Goal: Task Accomplishment & Management: Use online tool/utility

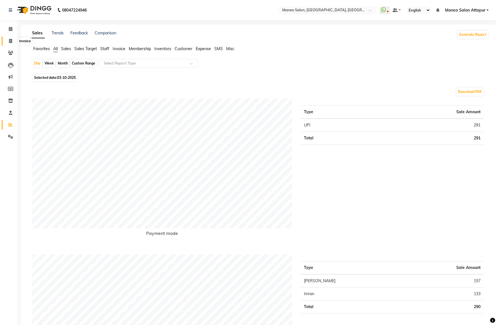
click at [13, 43] on span at bounding box center [11, 41] width 10 height 6
select select "service"
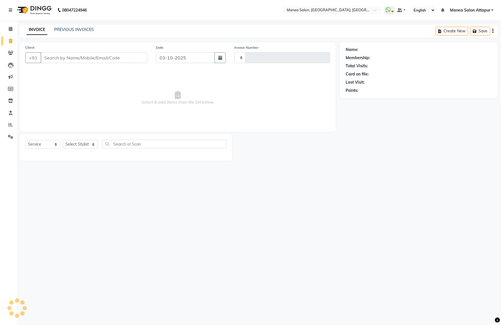
type input "1311"
select select "6587"
click at [82, 57] on input "Client" at bounding box center [94, 57] width 107 height 11
select select "membership"
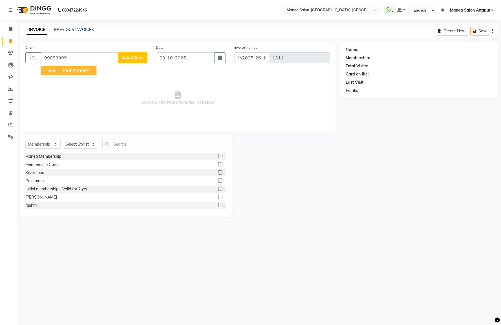
click at [89, 71] on button "Mohit 99083999 09" at bounding box center [69, 70] width 56 height 9
type input "9908399909"
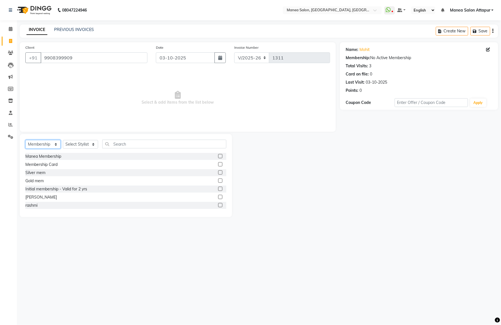
click at [39, 146] on select "Select Service Product Membership Package Voucher Prepaid Gift Card" at bounding box center [42, 144] width 35 height 9
select select "service"
click at [25, 140] on select "Select Service Product Membership Package Voucher Prepaid Gift Card" at bounding box center [42, 144] width 35 height 9
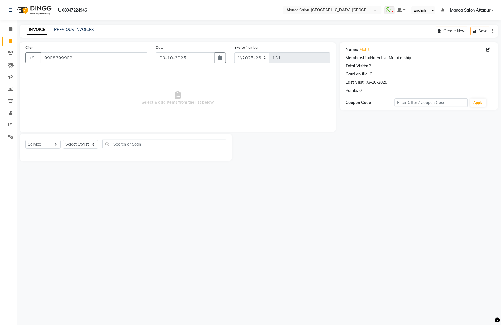
click at [88, 139] on div "Select Service Product Membership Package Voucher Prepaid Gift Card Select Styl…" at bounding box center [126, 147] width 212 height 27
click at [82, 145] on select "Select Stylist Aryan Ashok [PERSON_NAME] [PERSON_NAME] [PERSON_NAME] [PERSON_NA…" at bounding box center [80, 144] width 35 height 9
select select "51268"
click at [63, 140] on select "Select Stylist Aryan Ashok [PERSON_NAME] [PERSON_NAME] [PERSON_NAME] [PERSON_NA…" at bounding box center [80, 144] width 35 height 9
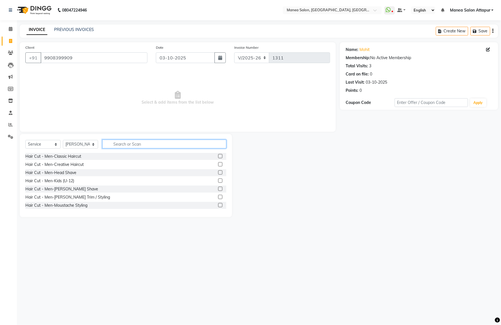
click at [128, 143] on input "text" at bounding box center [164, 144] width 124 height 9
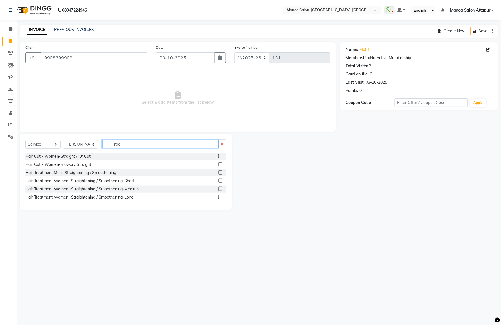
click at [143, 145] on input "strai" at bounding box center [160, 144] width 116 height 9
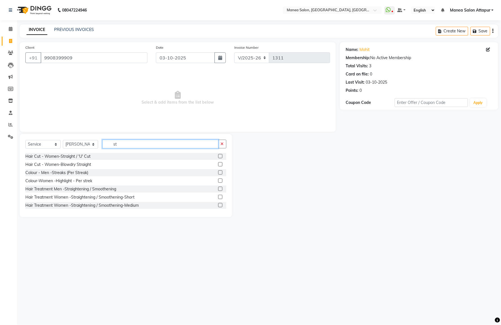
type input "s"
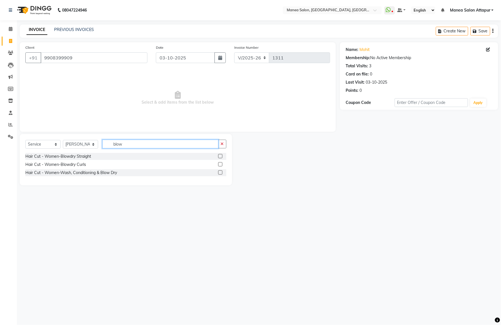
type input "blow"
click at [94, 157] on div "Hair Cut - Women-Blowdry Straight" at bounding box center [125, 156] width 201 height 7
click at [220, 158] on label at bounding box center [220, 156] width 4 height 4
click at [220, 158] on input "checkbox" at bounding box center [220, 157] width 4 height 4
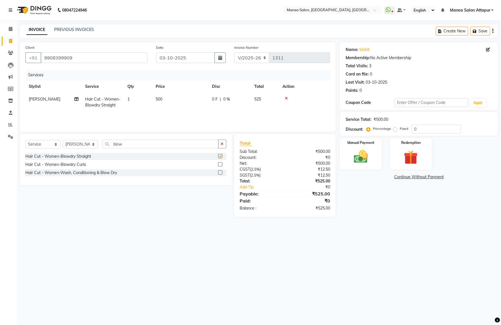
checkbox input "false"
click at [423, 131] on input "0" at bounding box center [435, 129] width 49 height 9
type input "0"
type input "5"
click at [359, 156] on img at bounding box center [361, 156] width 24 height 17
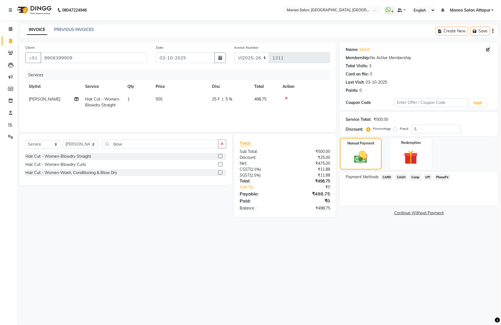
click at [401, 176] on span "CASH" at bounding box center [401, 177] width 12 height 6
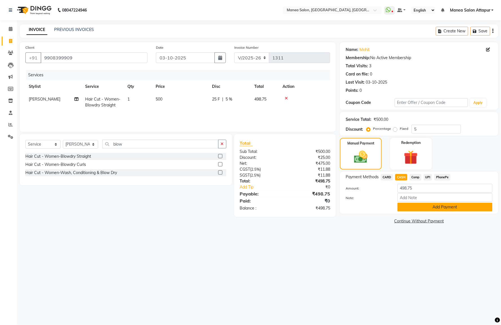
click at [407, 205] on button "Add Payment" at bounding box center [444, 207] width 95 height 9
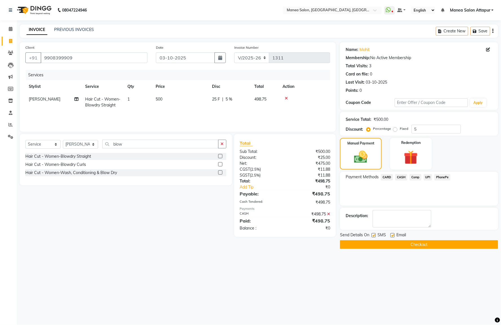
click at [370, 248] on button "Checkout" at bounding box center [419, 244] width 158 height 9
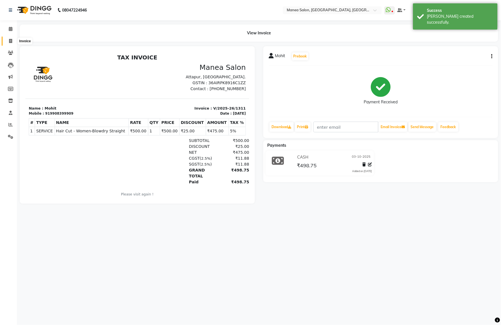
click at [12, 39] on icon at bounding box center [10, 41] width 3 height 4
select select "6587"
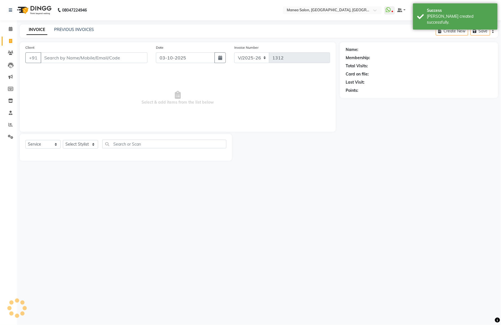
select select "membership"
